Goal: Obtain resource: Download file/media

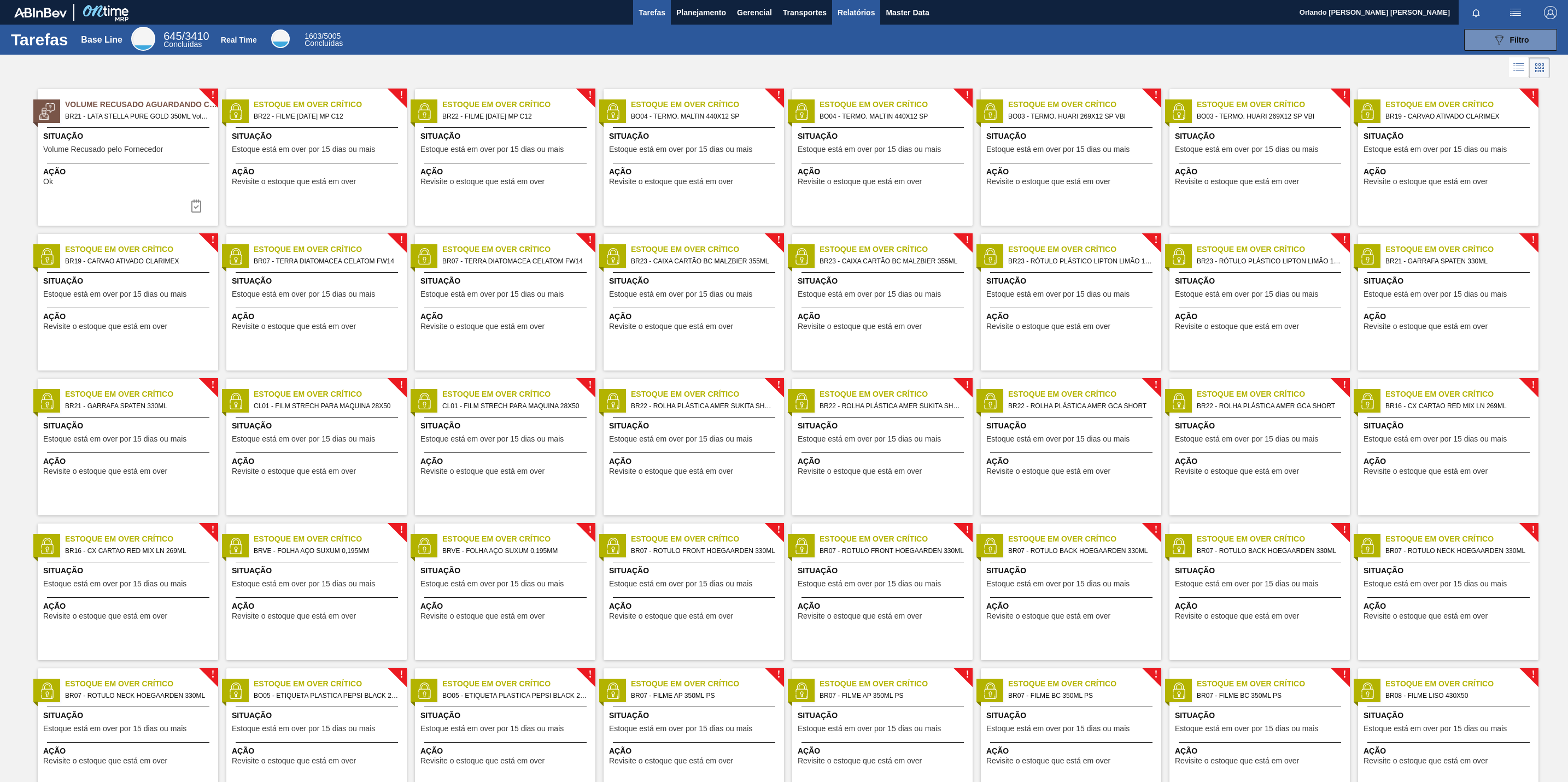
click at [862, 12] on span "Relatórios" at bounding box center [856, 13] width 37 height 13
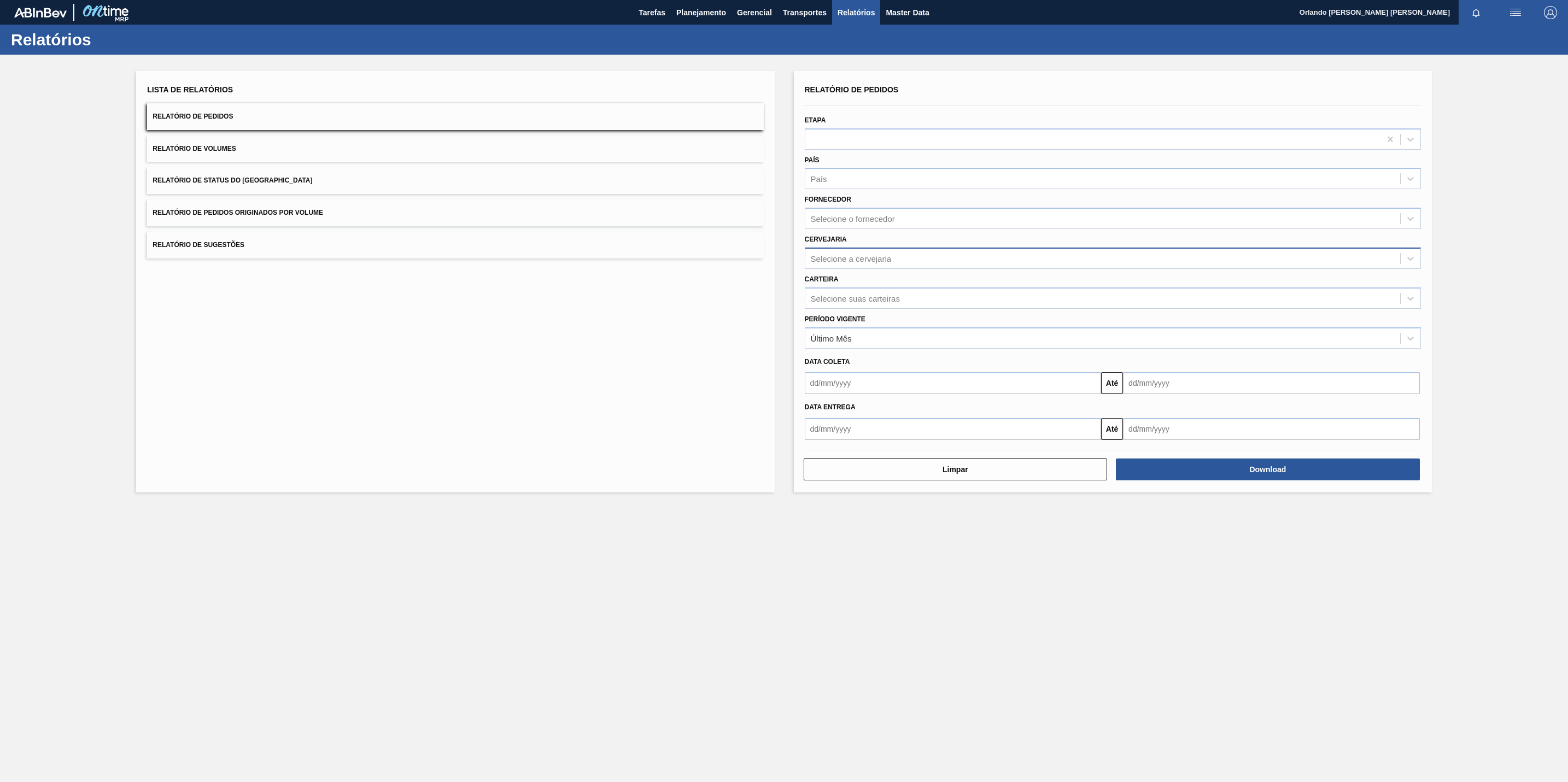
click at [845, 257] on div "Selecione a cervejaria" at bounding box center [851, 258] width 81 height 9
paste input "BRV3"
type input "BRV3"
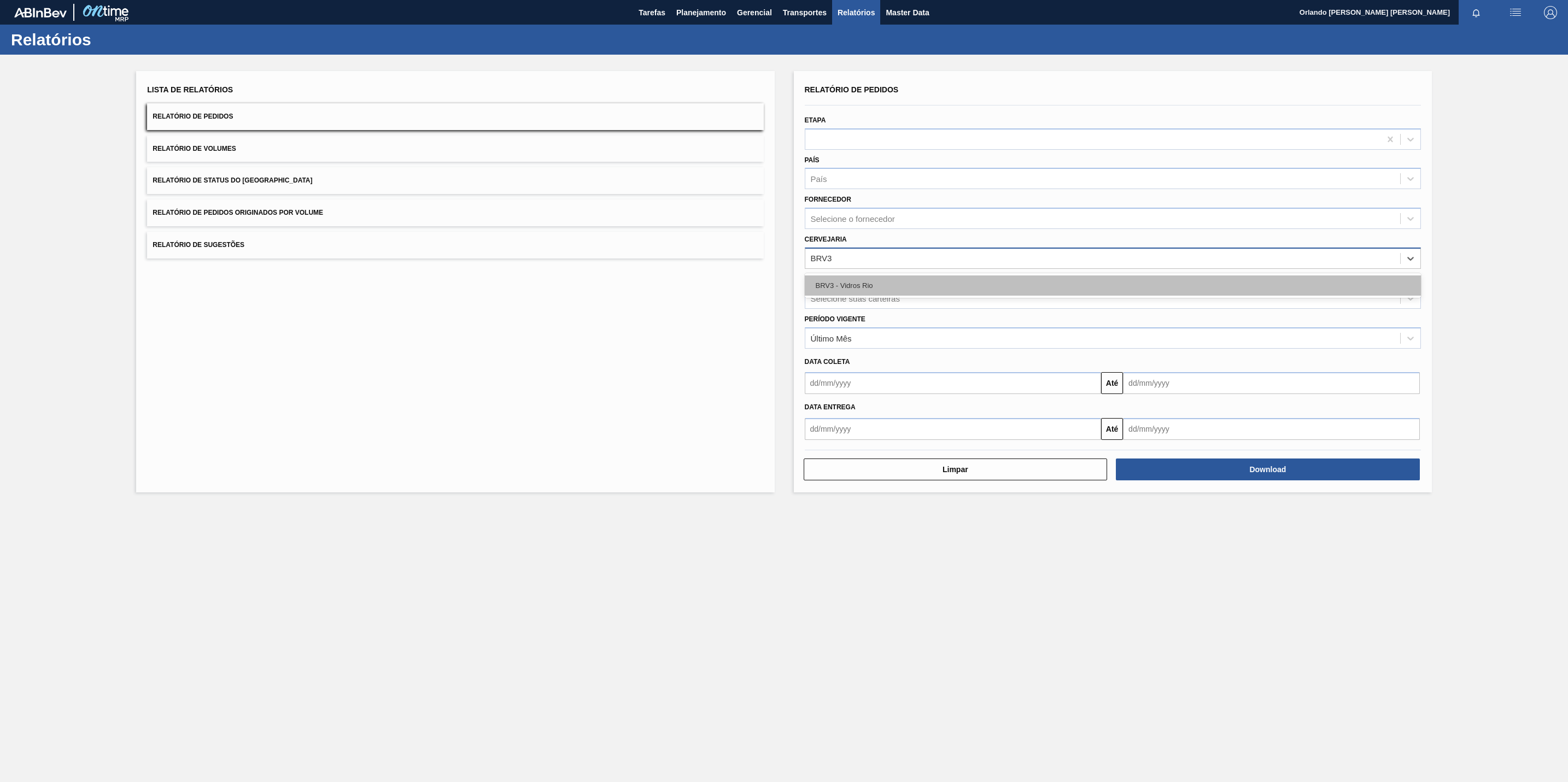
click at [866, 276] on div "BRV3 - Vidros Rio" at bounding box center [1112, 286] width 616 height 20
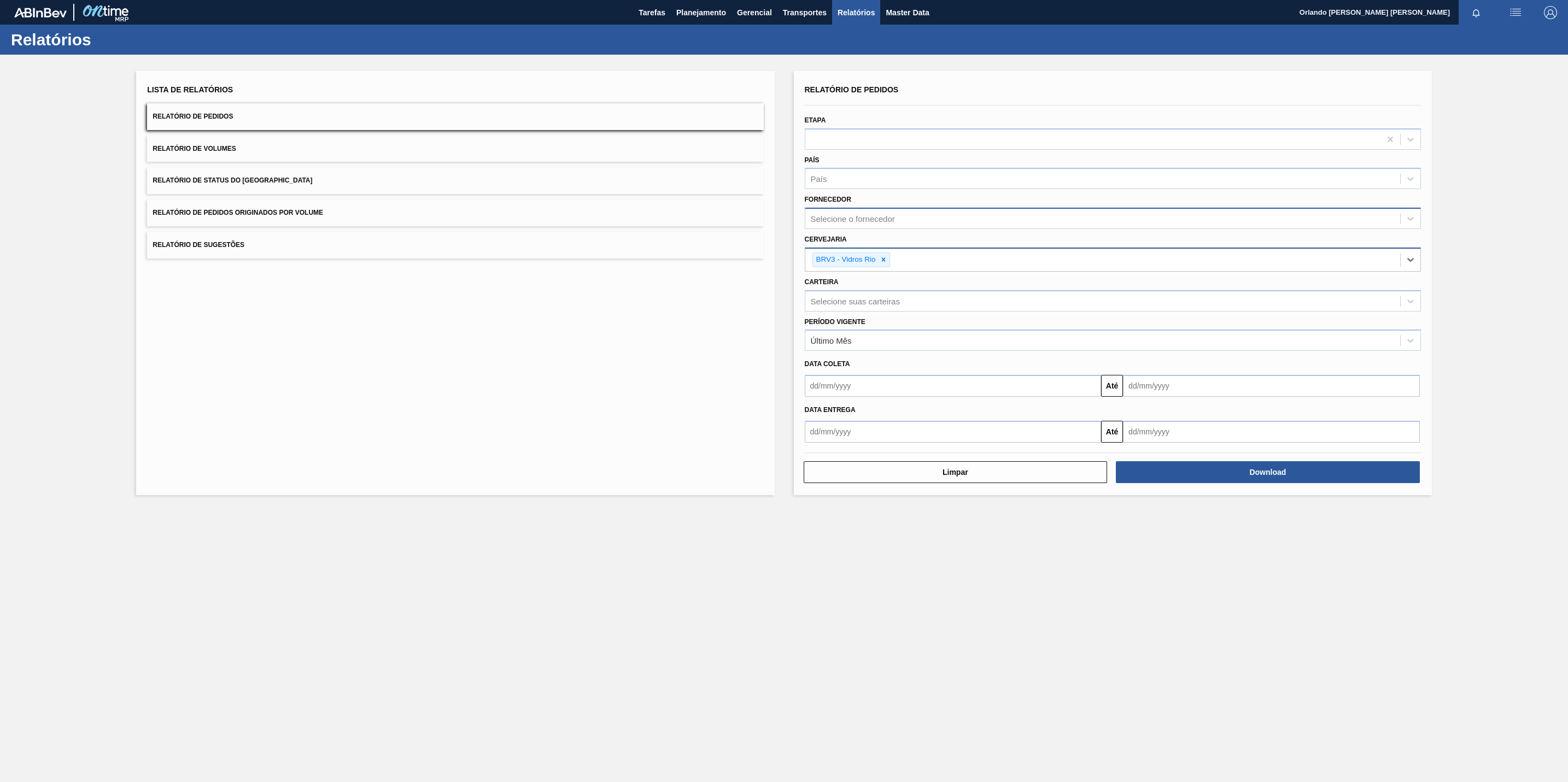
click at [883, 216] on div "Selecione o fornecedor" at bounding box center [852, 219] width 84 height 9
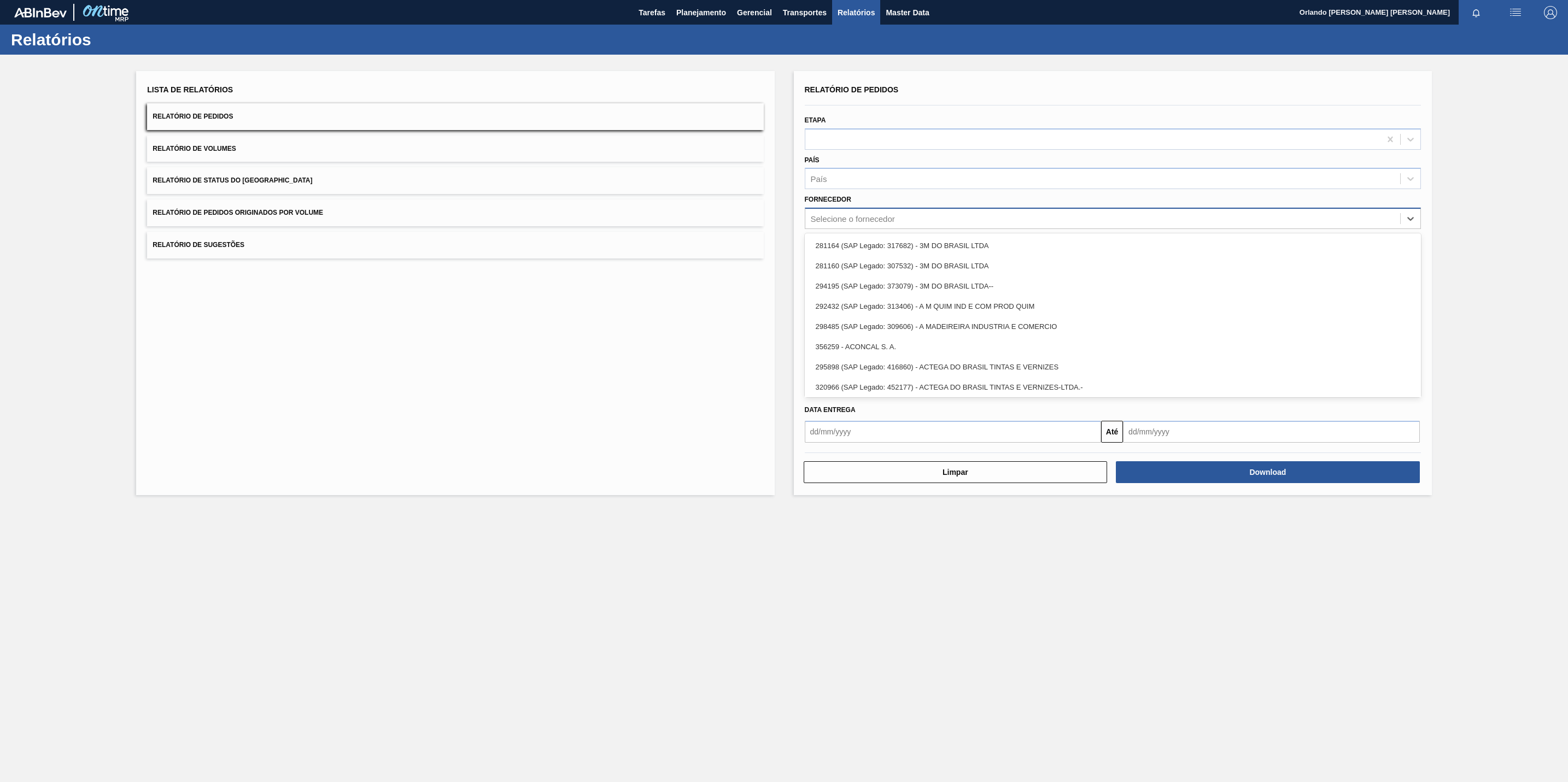
paste input "295201"
type input "295201"
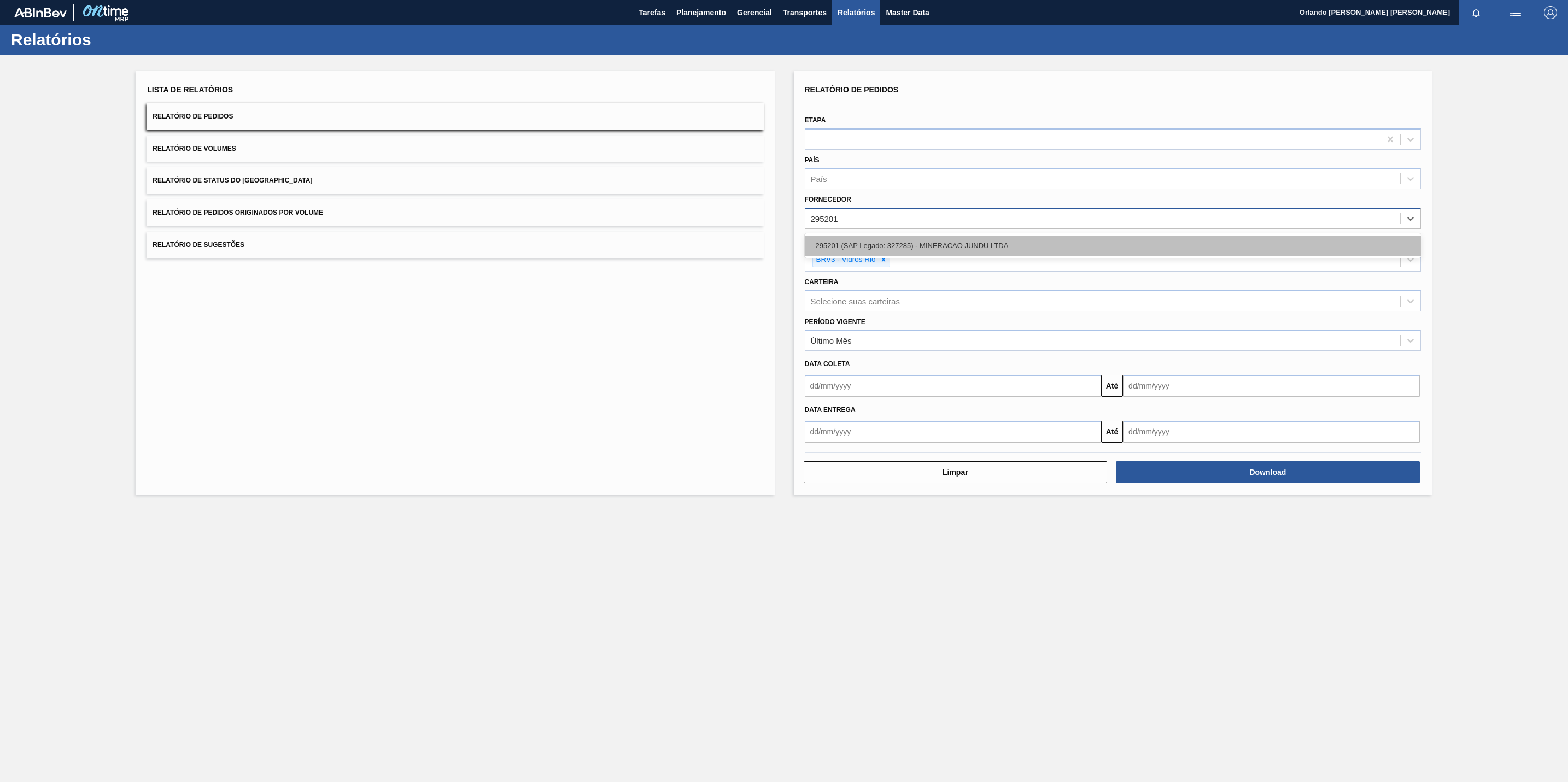
click at [876, 238] on div "295201 (SAP Legado: 327285) - MINERACAO JUNDU LTDA" at bounding box center [1112, 246] width 616 height 20
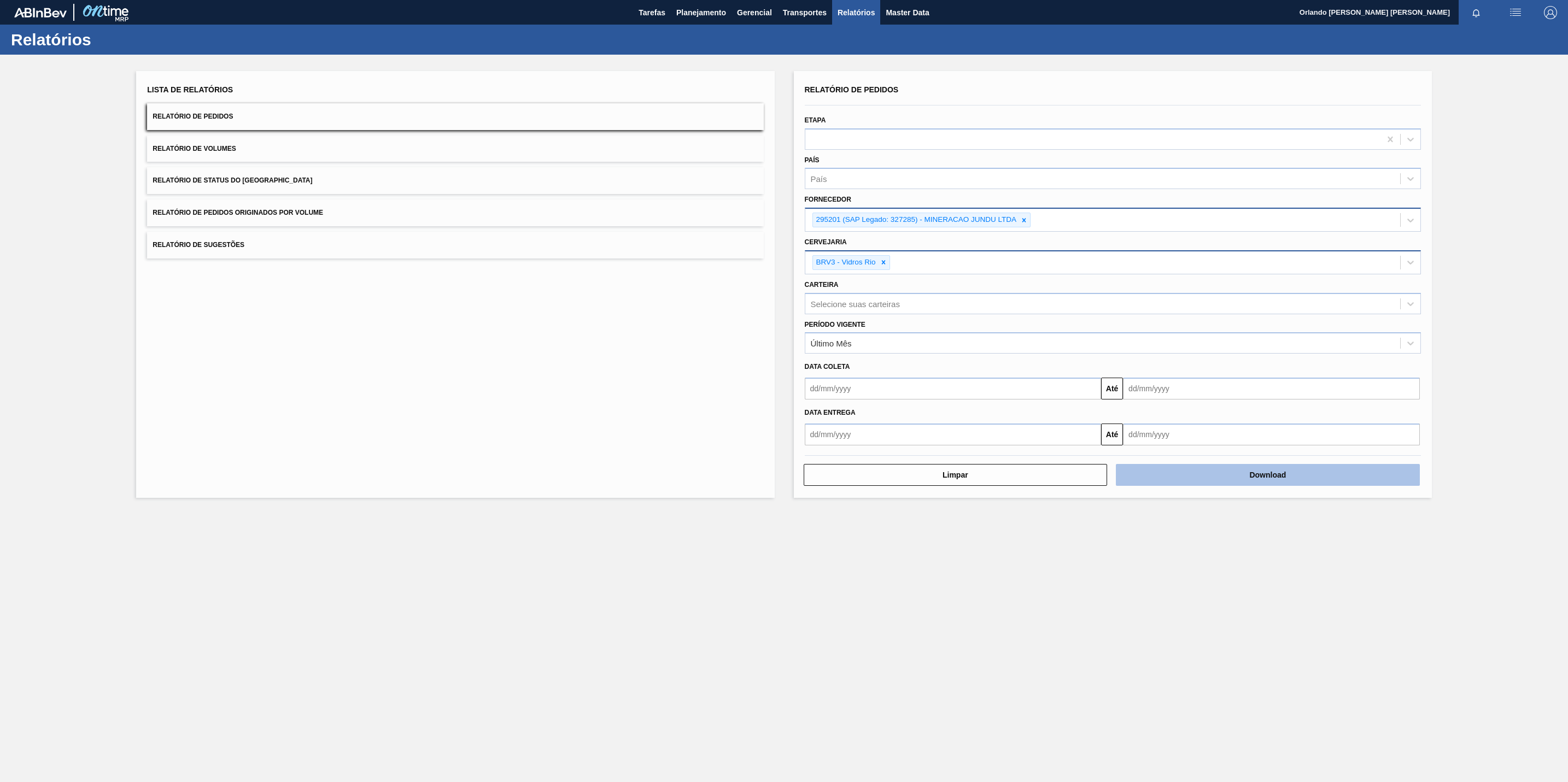
click at [1264, 479] on button "Download" at bounding box center [1268, 475] width 304 height 22
click at [882, 262] on icon at bounding box center [883, 262] width 7 height 7
click at [1018, 220] on div at bounding box center [1024, 220] width 12 height 13
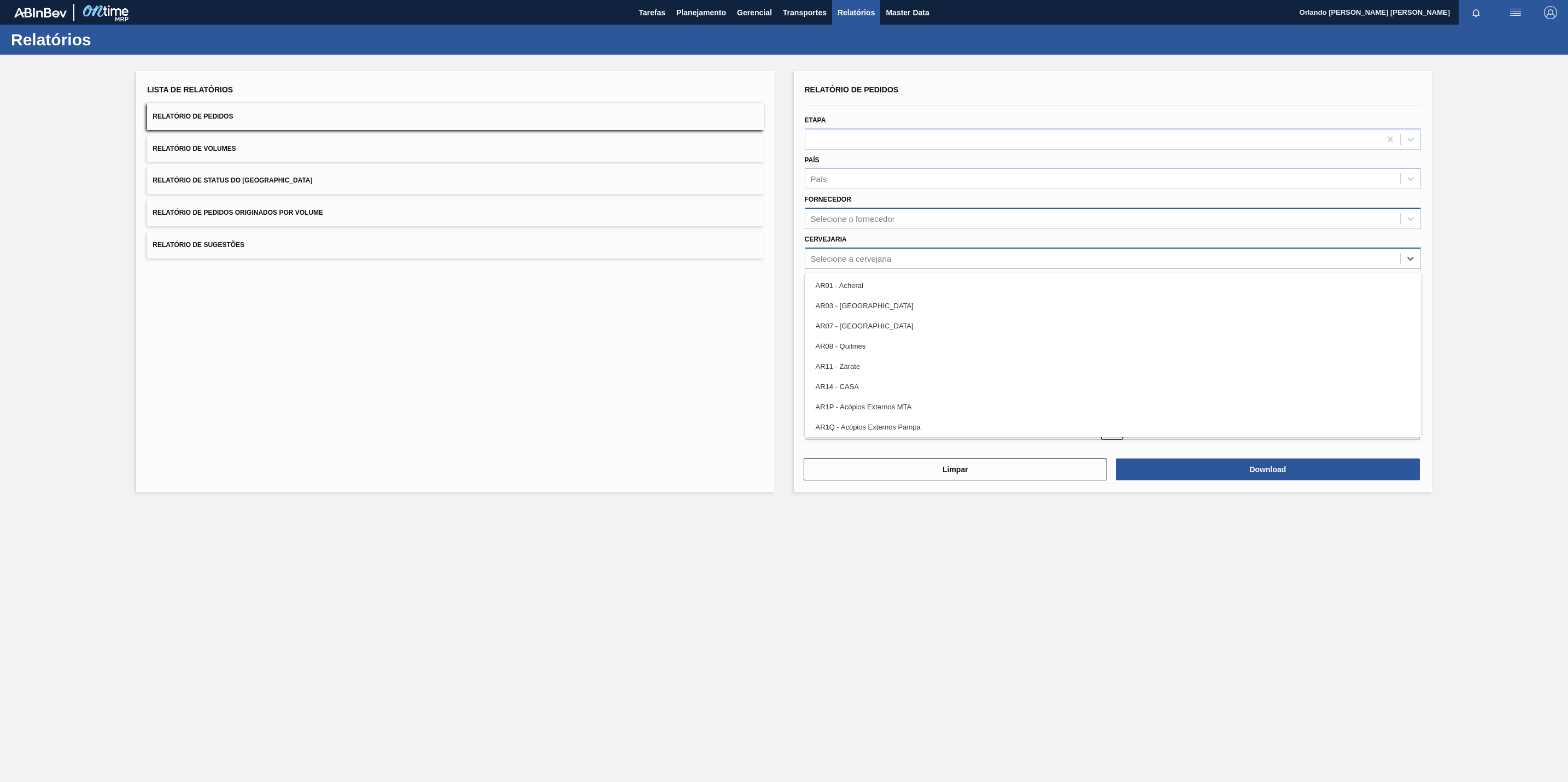
click at [935, 259] on div "Selecione a cervejaria" at bounding box center [1102, 259] width 595 height 16
type input "lages"
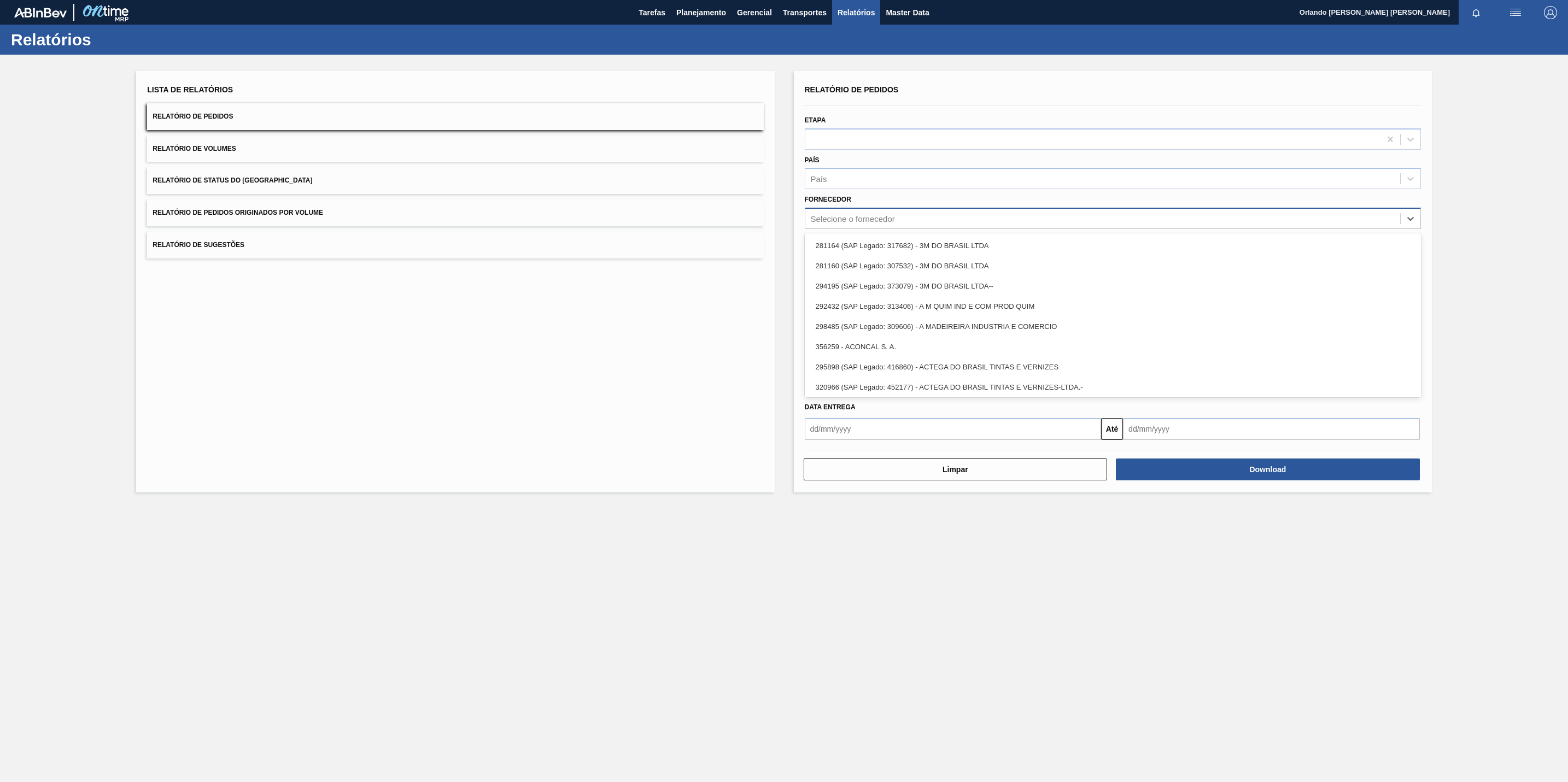
click at [839, 216] on div "Selecione o fornecedor" at bounding box center [852, 219] width 84 height 9
paste input "280467"
type input "280467"
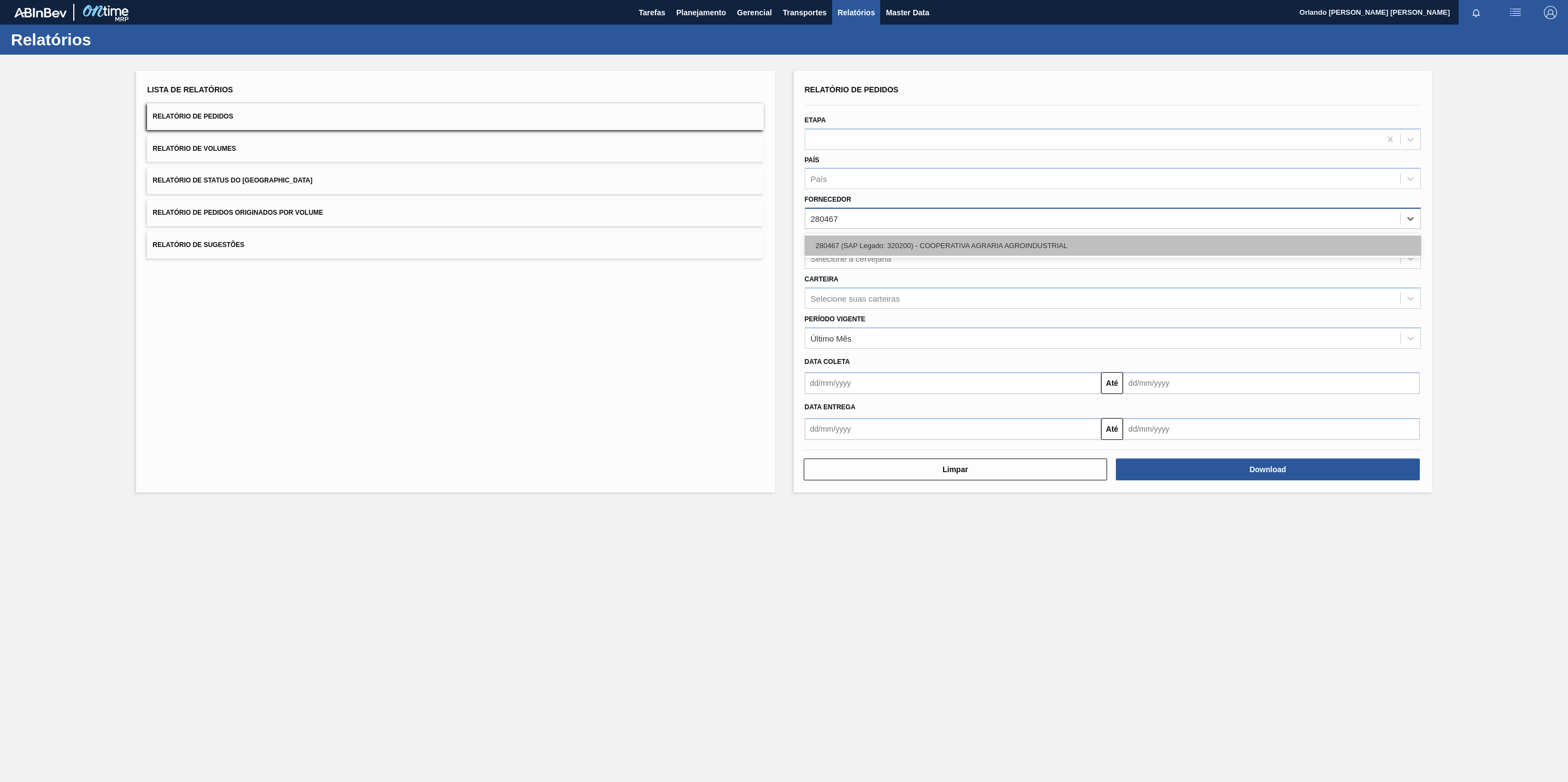
click at [825, 239] on div "280467 (SAP Legado: 320200) - COOPERATIVA AGRARIA AGROINDUSTRIAL" at bounding box center [1112, 246] width 616 height 20
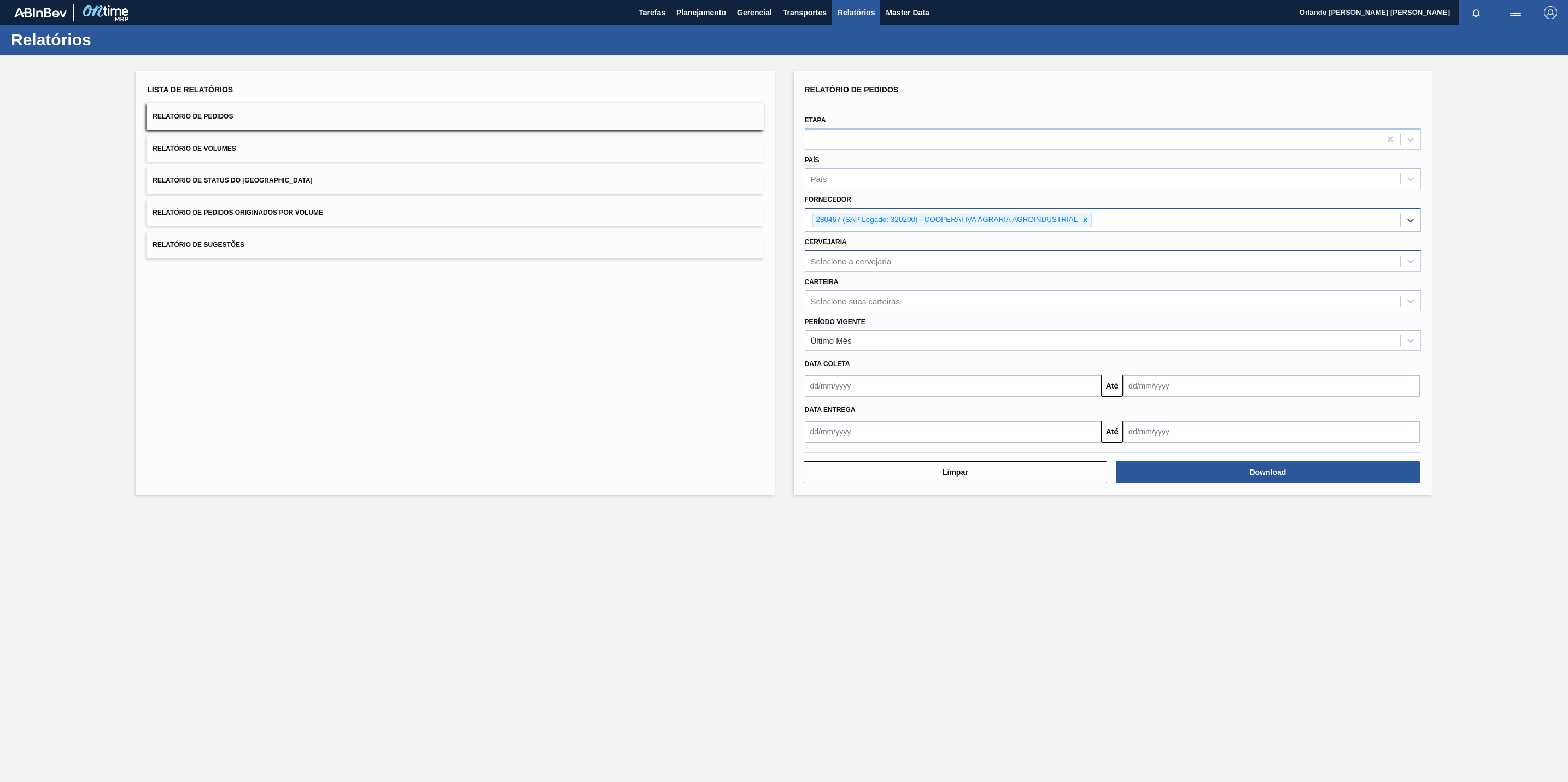
click at [849, 259] on div "Selecione a cervejaria" at bounding box center [851, 261] width 81 height 9
type input "br13"
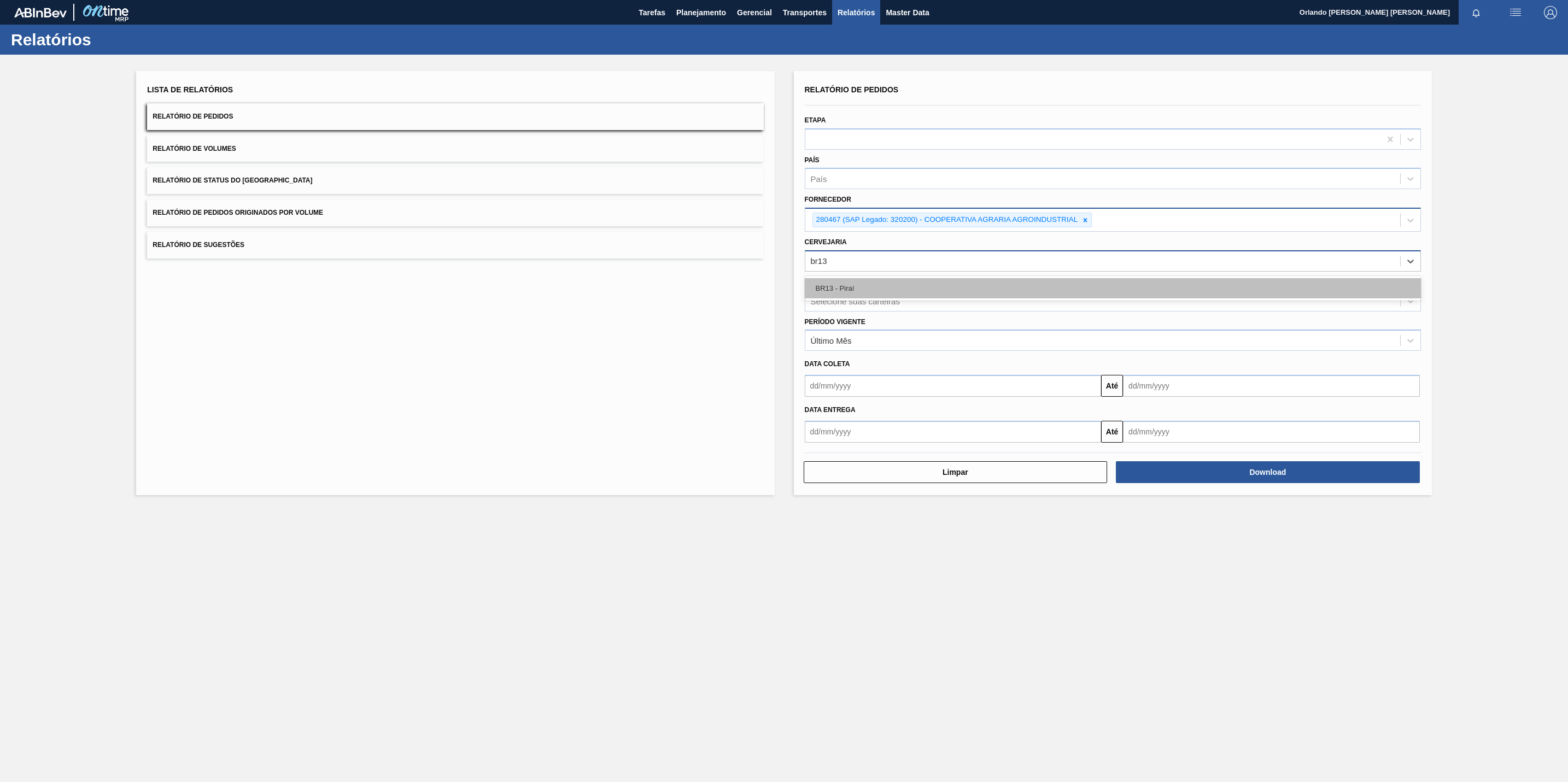
click at [860, 280] on div "BR13 - Piraí" at bounding box center [1112, 288] width 616 height 20
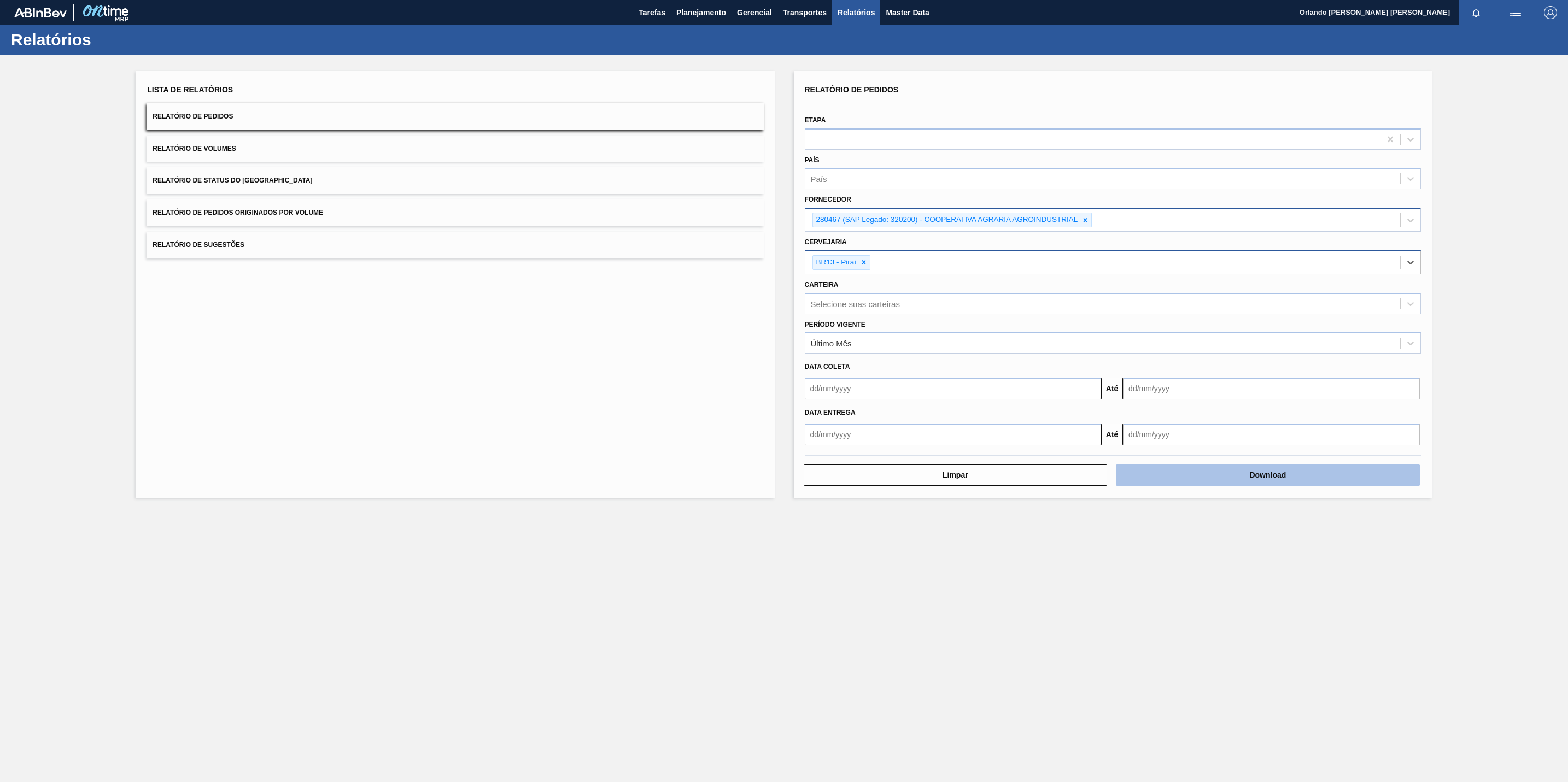
click at [1282, 479] on button "Download" at bounding box center [1268, 475] width 304 height 22
